Goal: Transaction & Acquisition: Purchase product/service

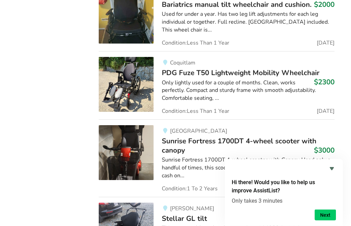
scroll to position [8136, 0]
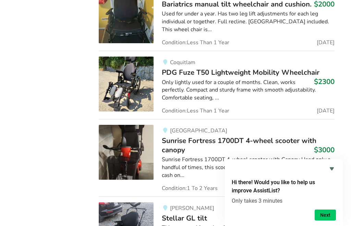
click at [331, 173] on icon "Hide survey" at bounding box center [331, 168] width 8 height 8
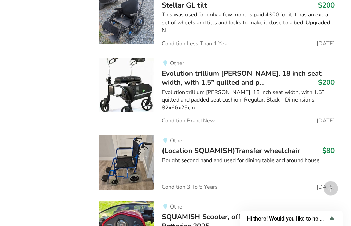
scroll to position [8350, 0]
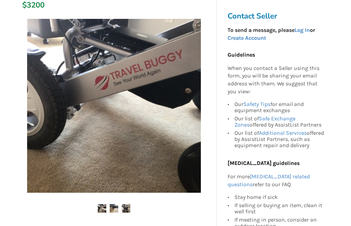
scroll to position [118, 0]
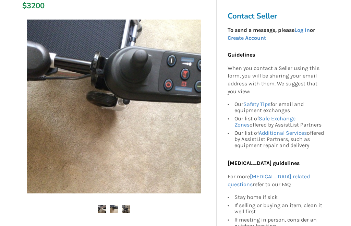
click at [184, 119] on img at bounding box center [114, 107] width 174 height 174
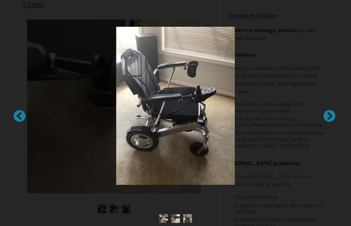
click at [240, 33] on div at bounding box center [175, 113] width 291 height 196
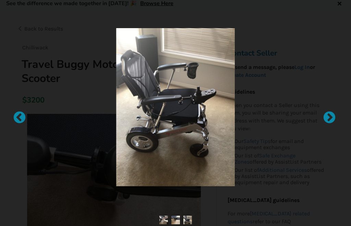
scroll to position [23, 0]
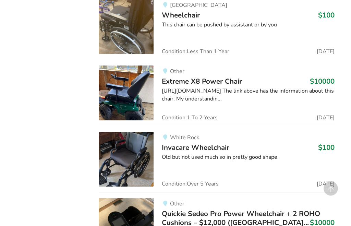
scroll to position [875, 0]
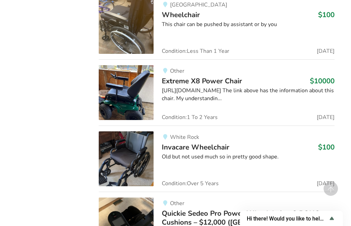
click at [124, 95] on img at bounding box center [126, 92] width 55 height 55
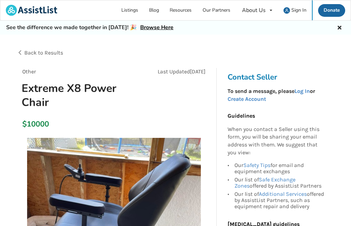
click at [43, 51] on span "Back to Results" at bounding box center [43, 52] width 39 height 7
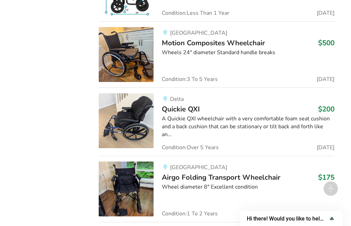
scroll to position [3302, 0]
